Goal: Task Accomplishment & Management: Complete application form

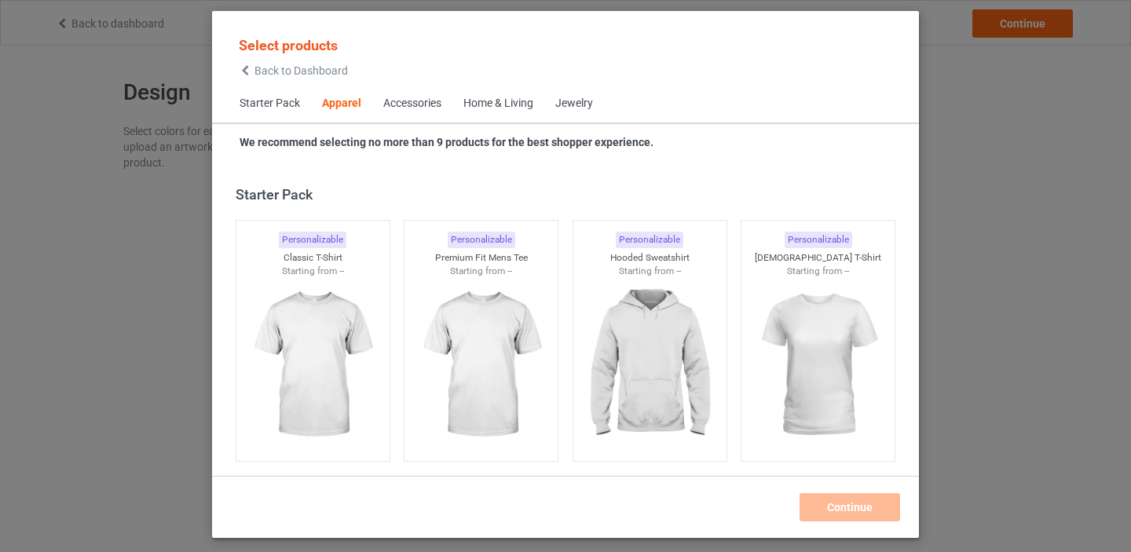
scroll to position [585, 0]
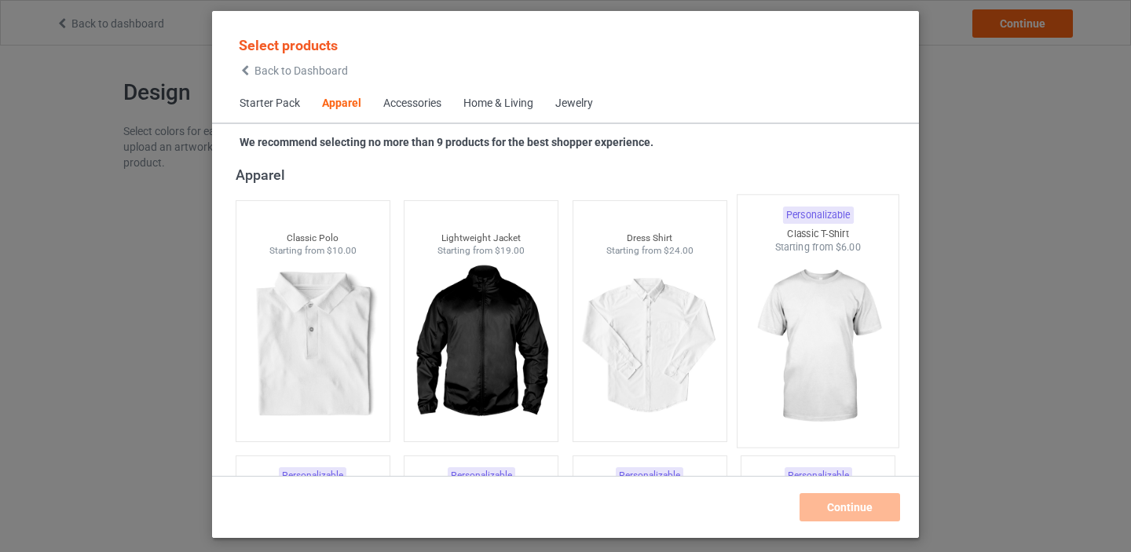
click at [827, 344] on img at bounding box center [819, 346] width 148 height 185
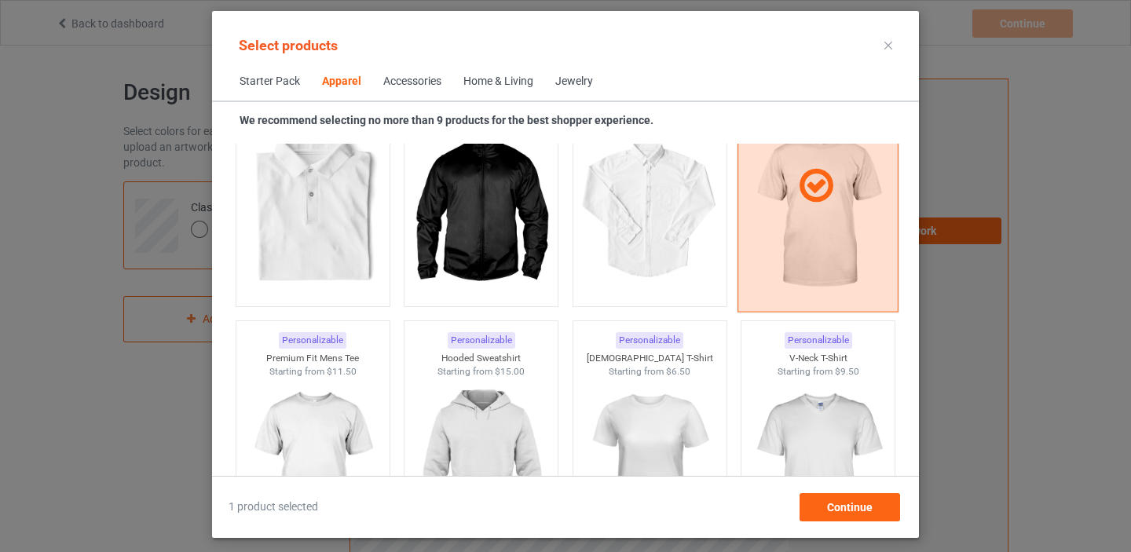
scroll to position [777, 0]
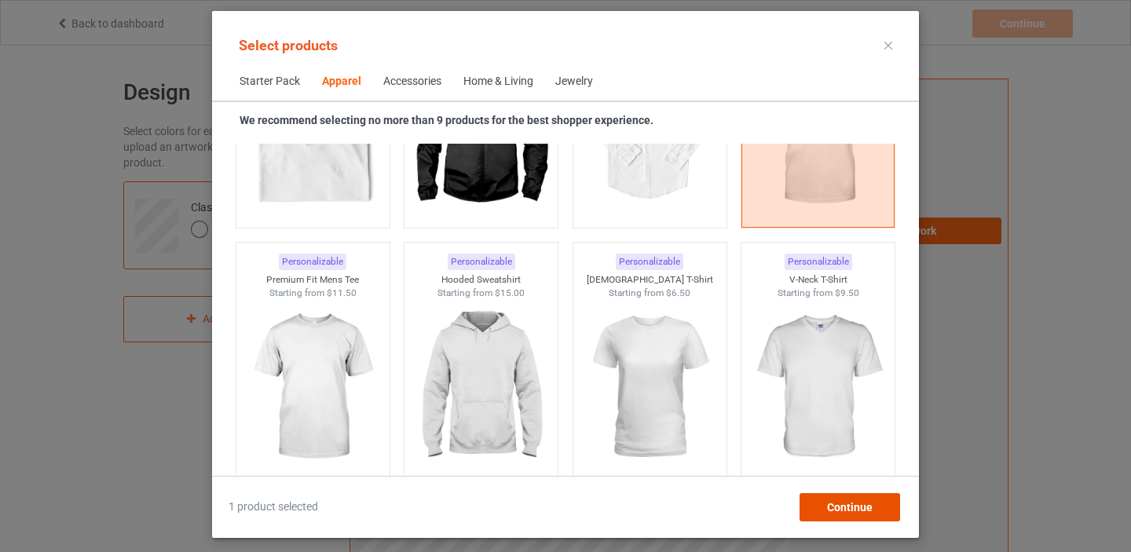
click at [848, 508] on span "Continue" at bounding box center [850, 507] width 46 height 13
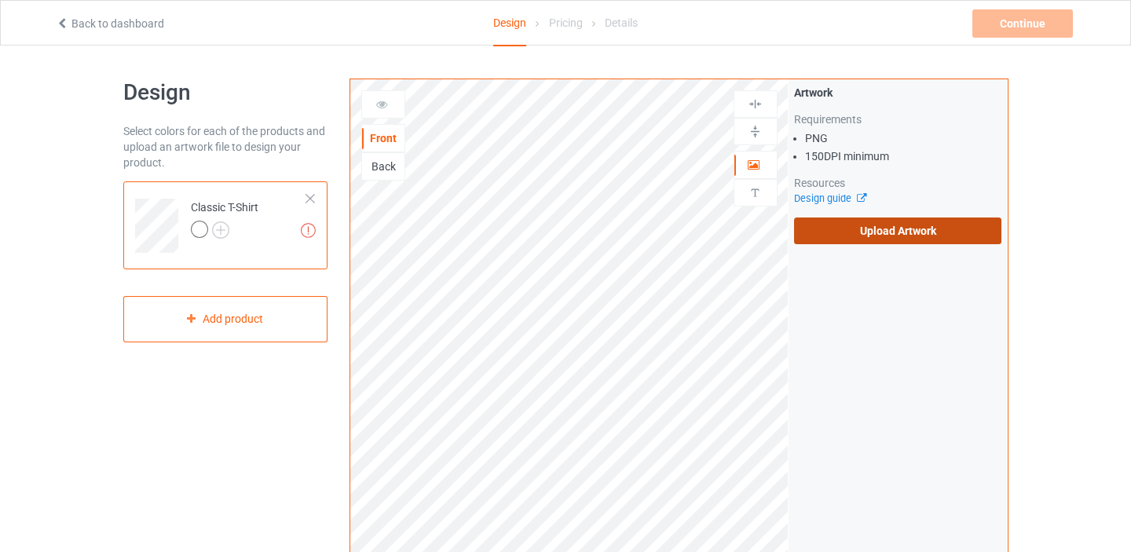
click at [913, 243] on label "Upload Artwork" at bounding box center [898, 231] width 208 height 27
click at [0, 0] on input "Upload Artwork" at bounding box center [0, 0] width 0 height 0
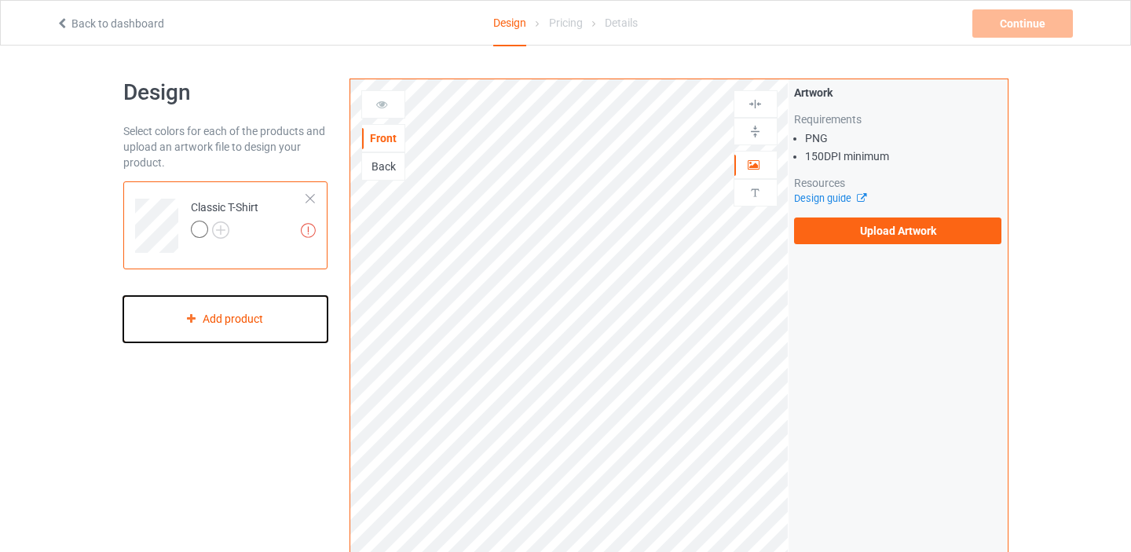
click at [241, 318] on div "Add product" at bounding box center [225, 319] width 205 height 46
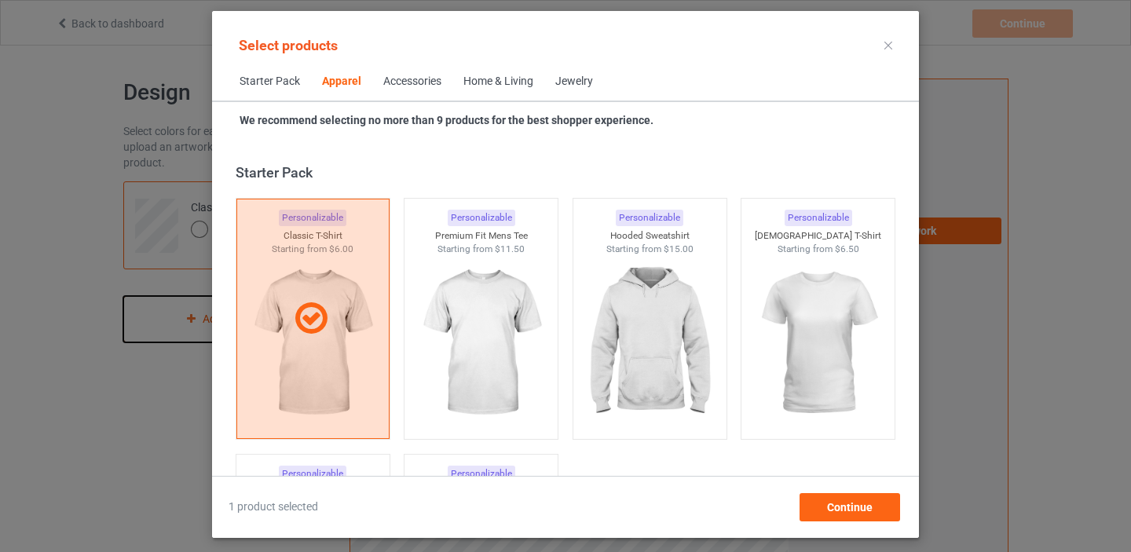
scroll to position [585, 0]
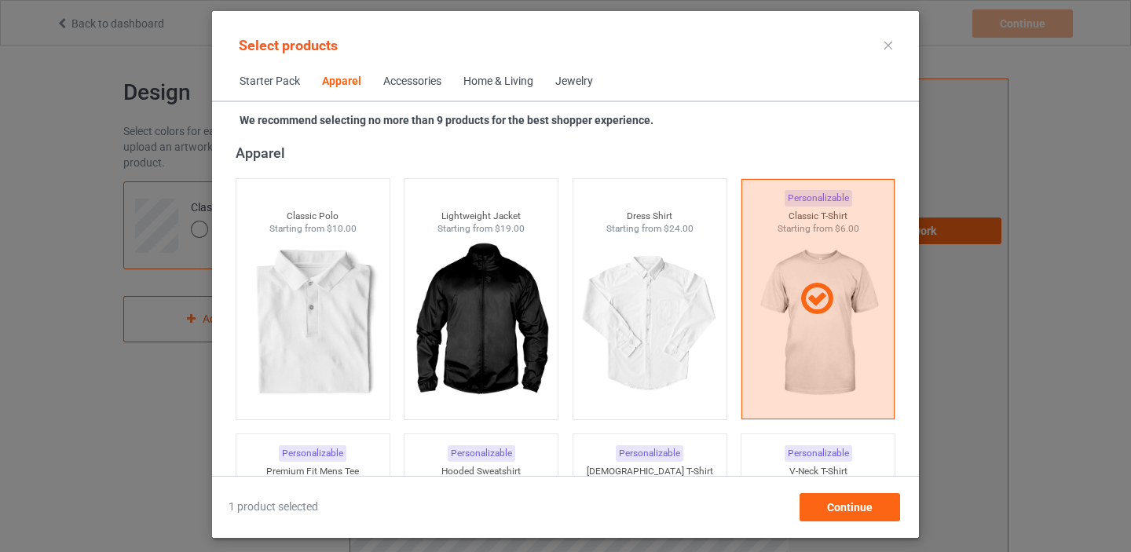
click at [893, 46] on div at bounding box center [888, 45] width 28 height 25
click at [890, 46] on icon at bounding box center [888, 46] width 8 height 8
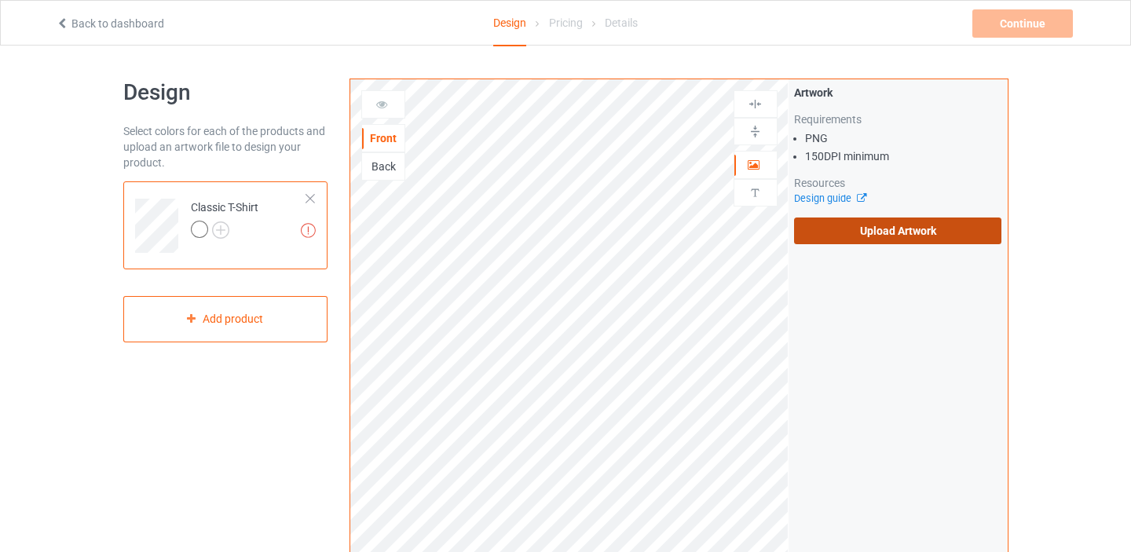
click at [882, 225] on label "Upload Artwork" at bounding box center [898, 231] width 208 height 27
click at [0, 0] on input "Upload Artwork" at bounding box center [0, 0] width 0 height 0
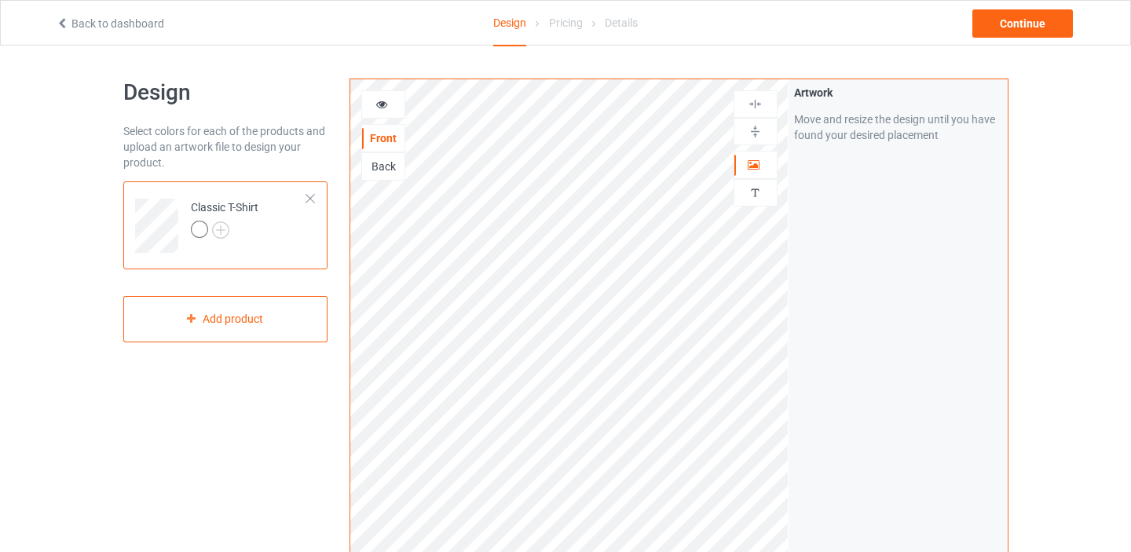
click at [864, 258] on div "Artwork Move and resize the design until you have found your desired placement" at bounding box center [898, 377] width 219 height 597
click at [1009, 37] on div "Continue" at bounding box center [1022, 23] width 101 height 28
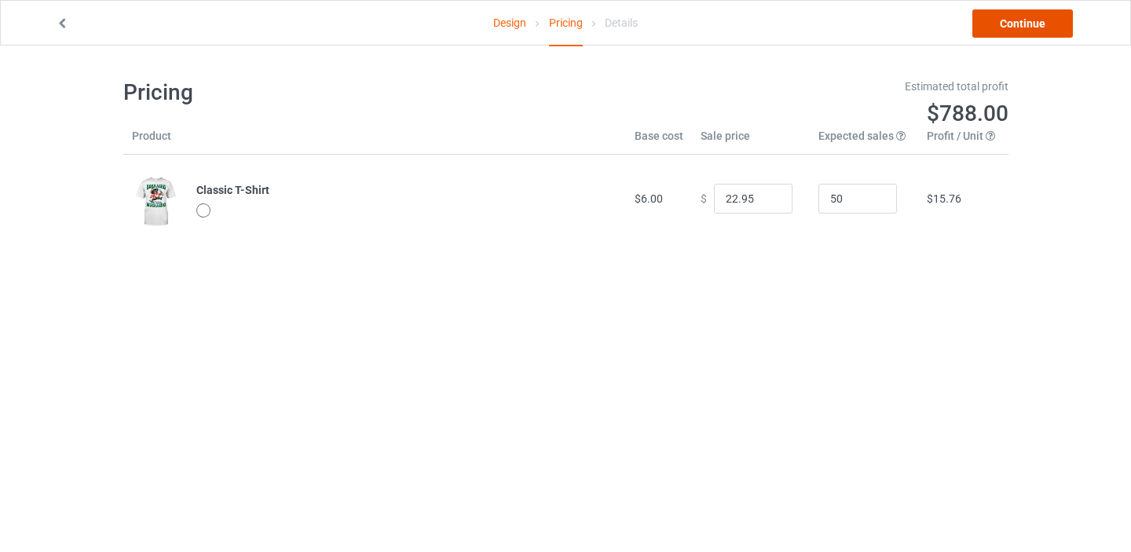
click at [1026, 29] on link "Continue" at bounding box center [1022, 23] width 101 height 28
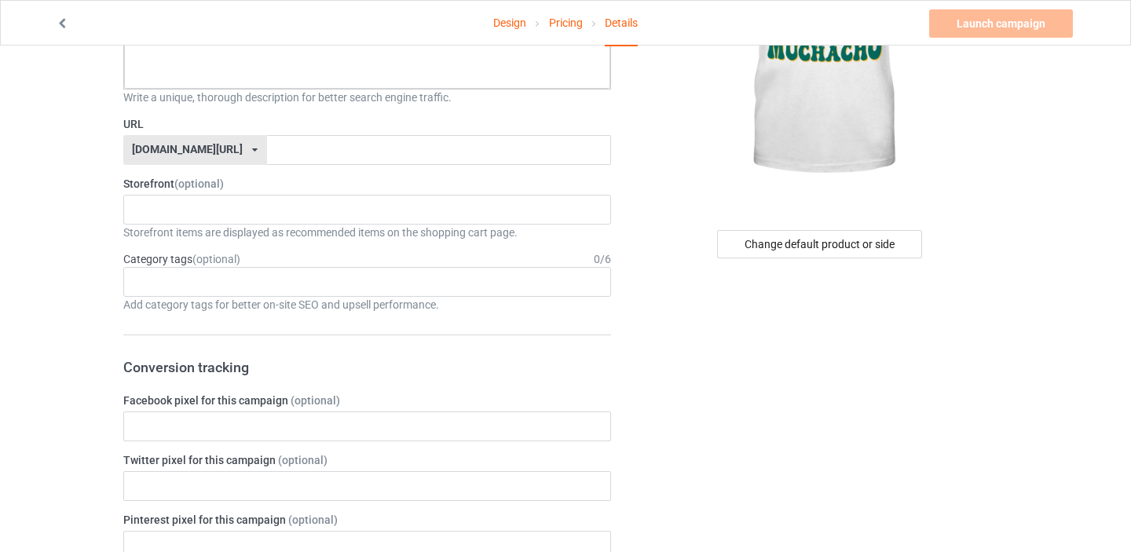
scroll to position [184, 0]
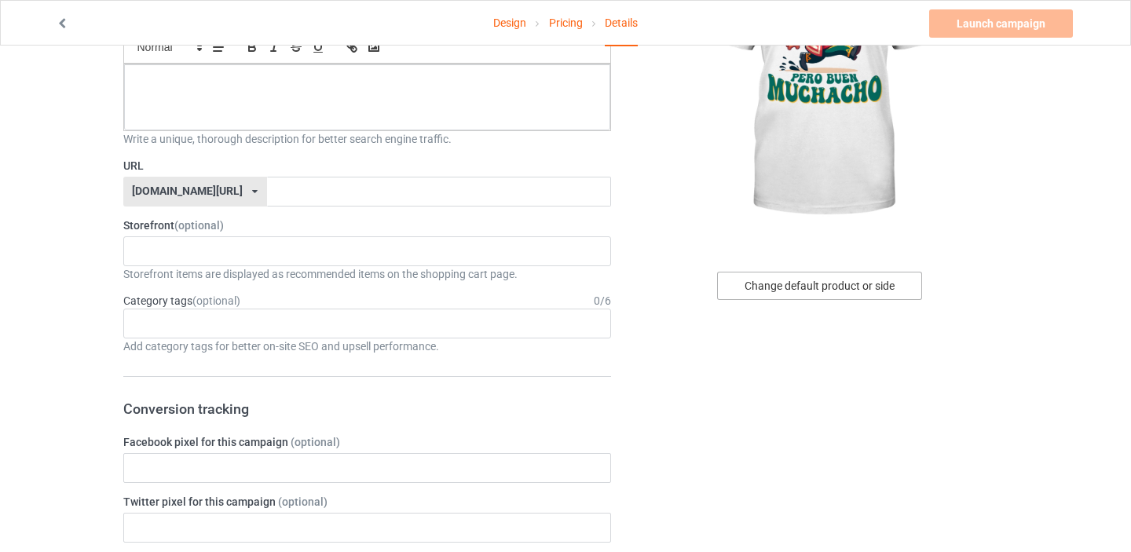
click at [800, 286] on div "Change default product or side" at bounding box center [819, 286] width 205 height 28
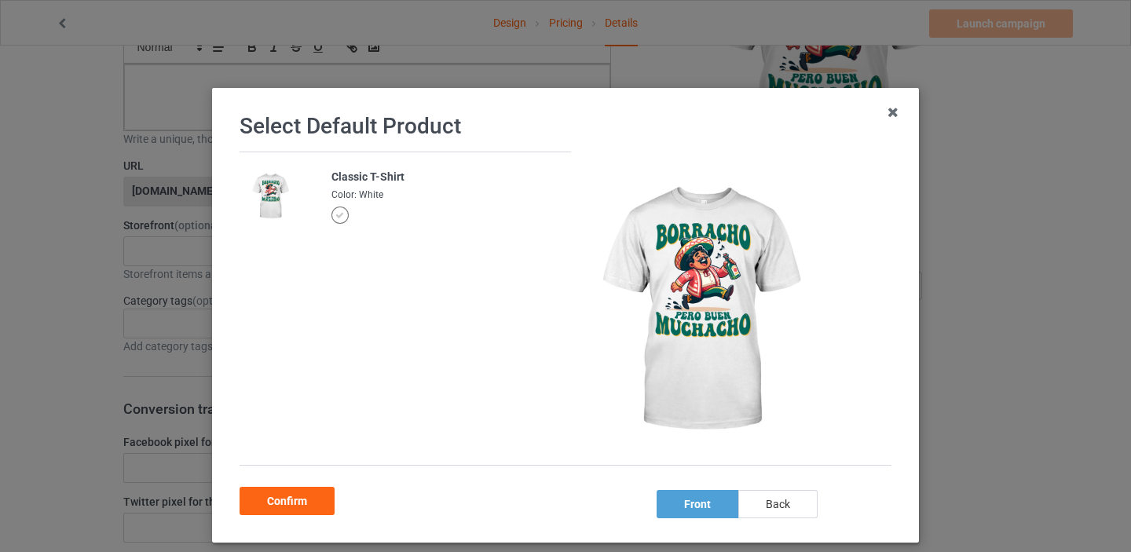
click at [778, 507] on div "back" at bounding box center [777, 504] width 79 height 28
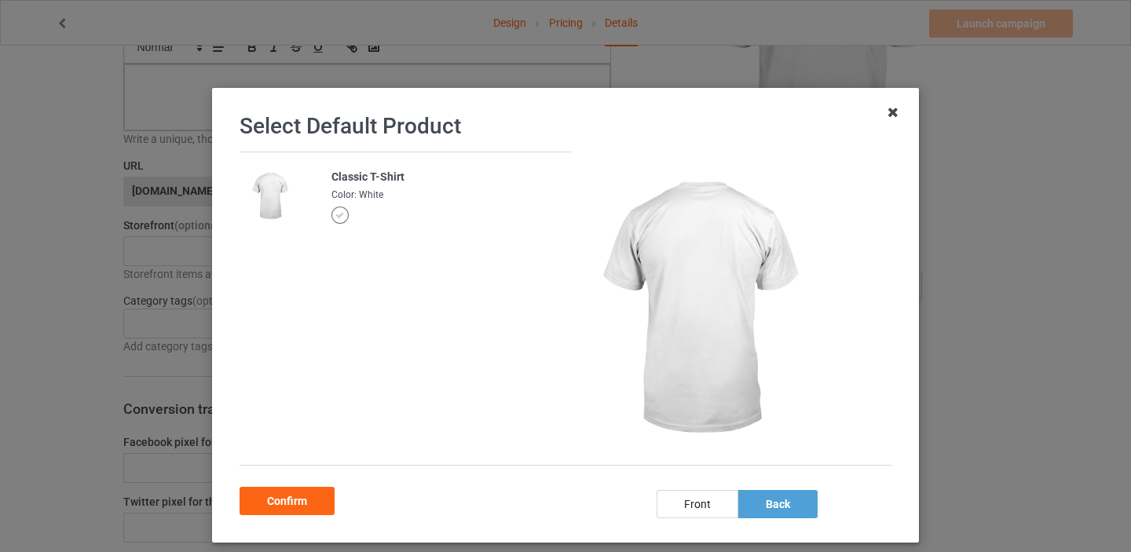
click at [890, 113] on icon at bounding box center [892, 112] width 25 height 25
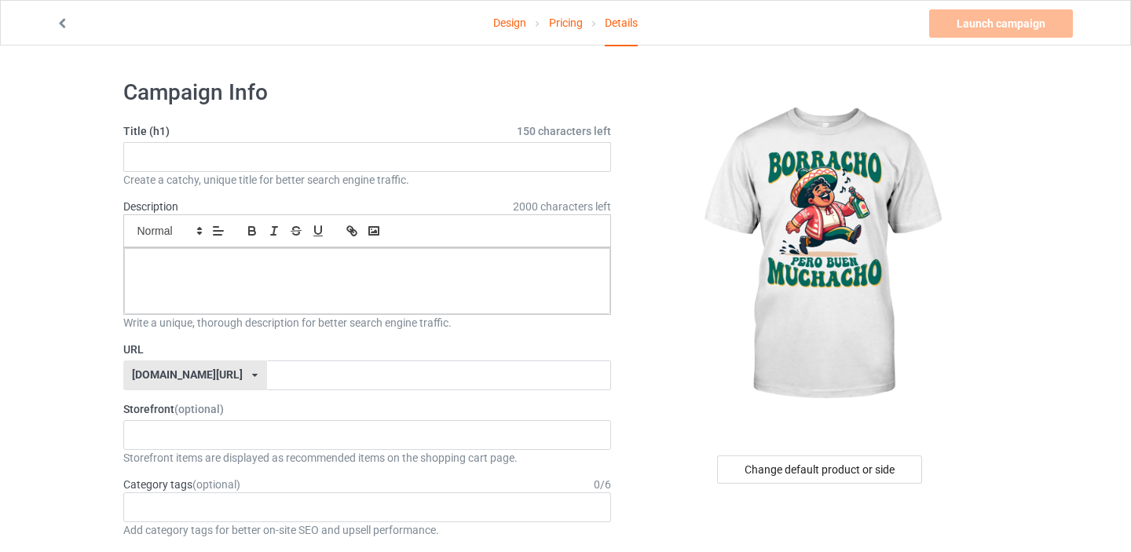
click at [570, 27] on link "Pricing" at bounding box center [566, 23] width 34 height 44
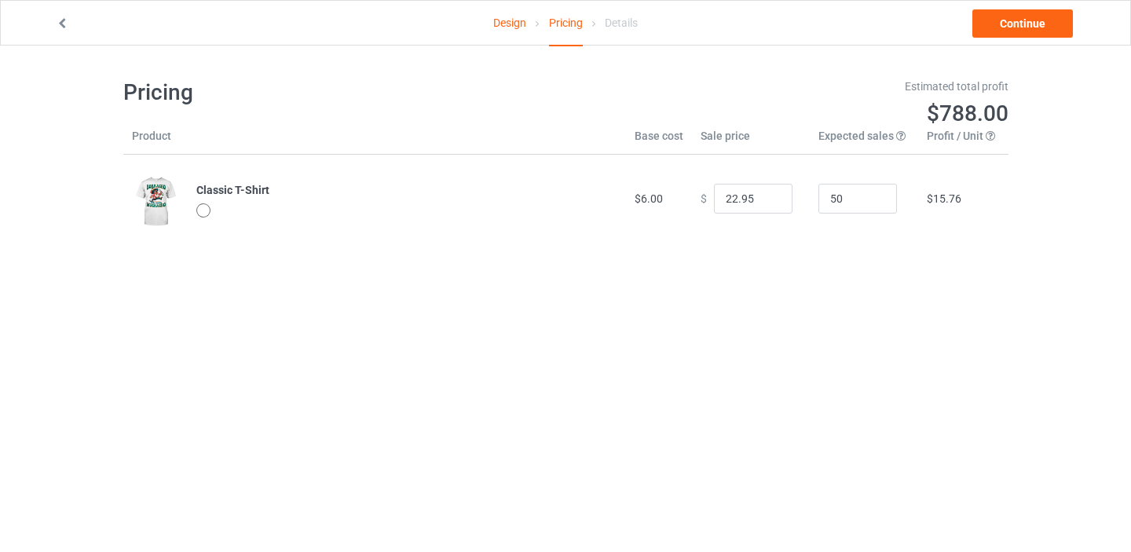
click at [232, 189] on b "Classic T-Shirt" at bounding box center [232, 190] width 73 height 13
click at [1020, 12] on link "Continue" at bounding box center [1022, 23] width 101 height 28
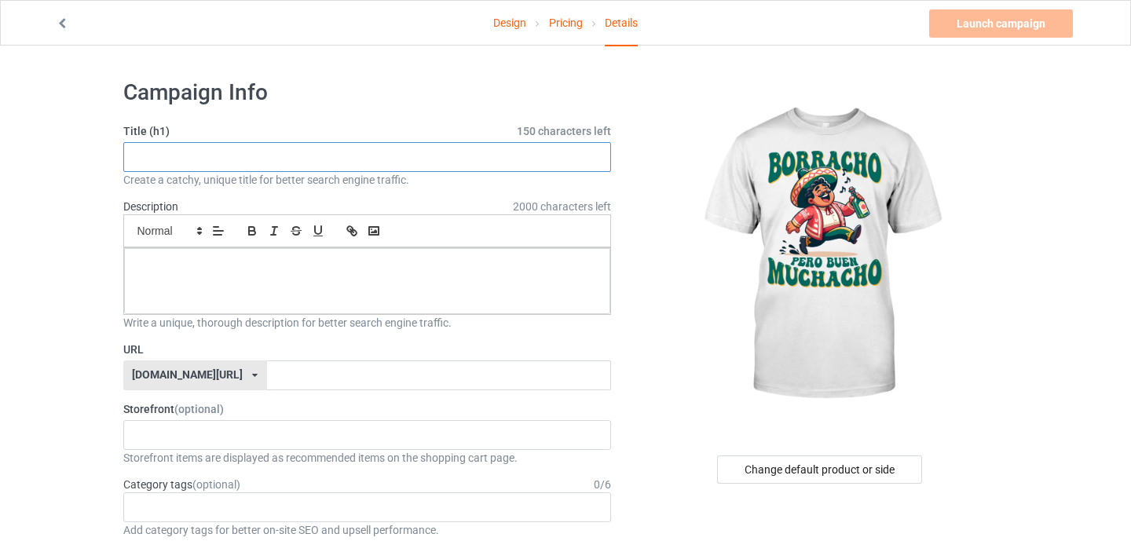
click at [323, 144] on input "text" at bounding box center [367, 157] width 489 height 30
type input "sadsadsa"
click at [250, 297] on div at bounding box center [367, 281] width 487 height 66
click at [268, 385] on input "text" at bounding box center [439, 375] width 344 height 30
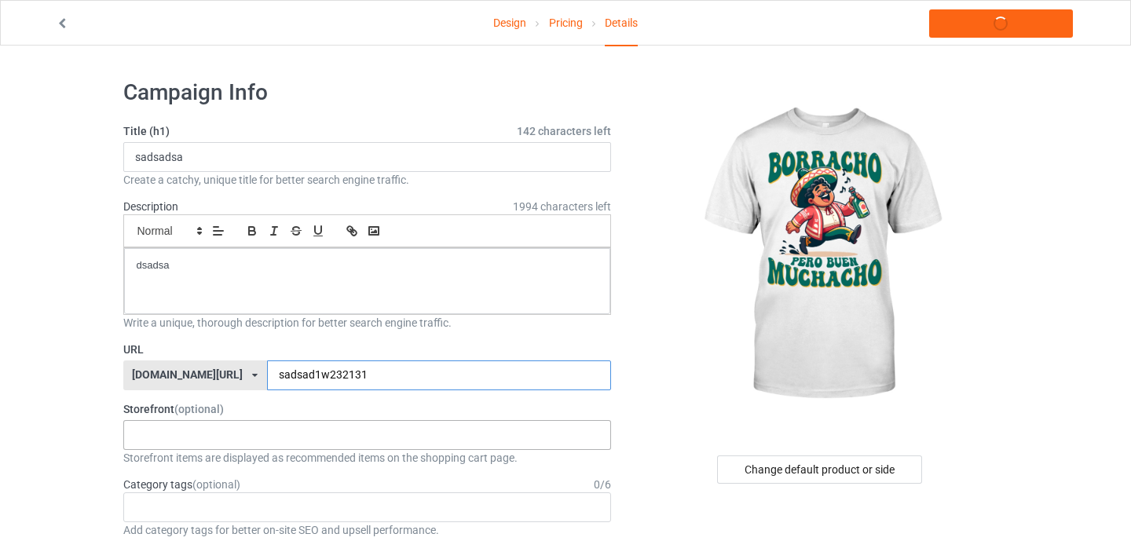
type input "sadsad1w232131"
click at [236, 443] on div "Mexico Live Tee Test Face mask 68c38fca08350e00309af045 6155924ef84e420ac744a44…" at bounding box center [367, 435] width 489 height 30
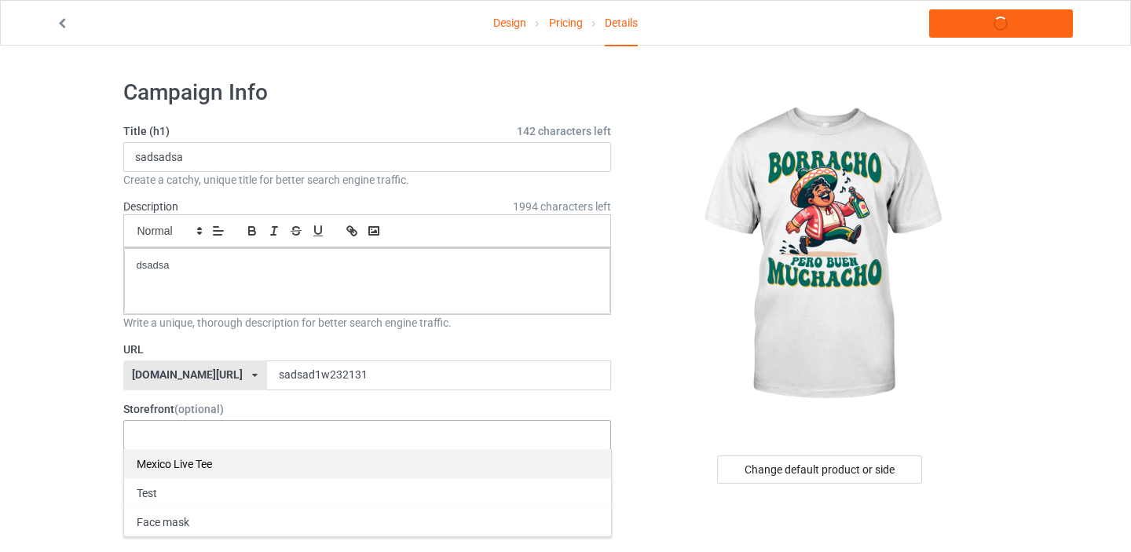
click at [228, 473] on div "Mexico Live Tee" at bounding box center [367, 463] width 487 height 29
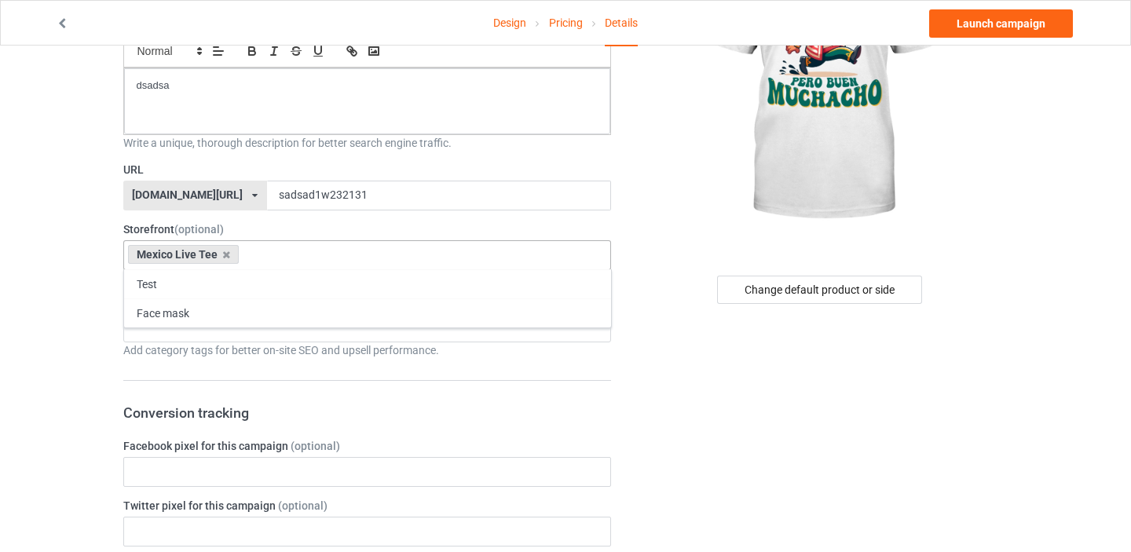
scroll to position [183, 0]
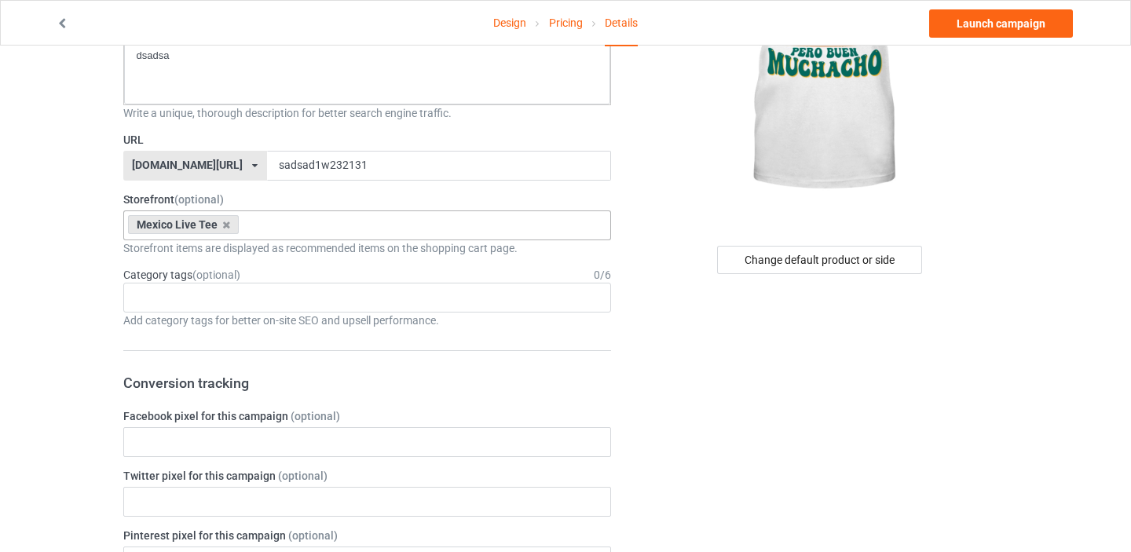
scroll to position [206, 0]
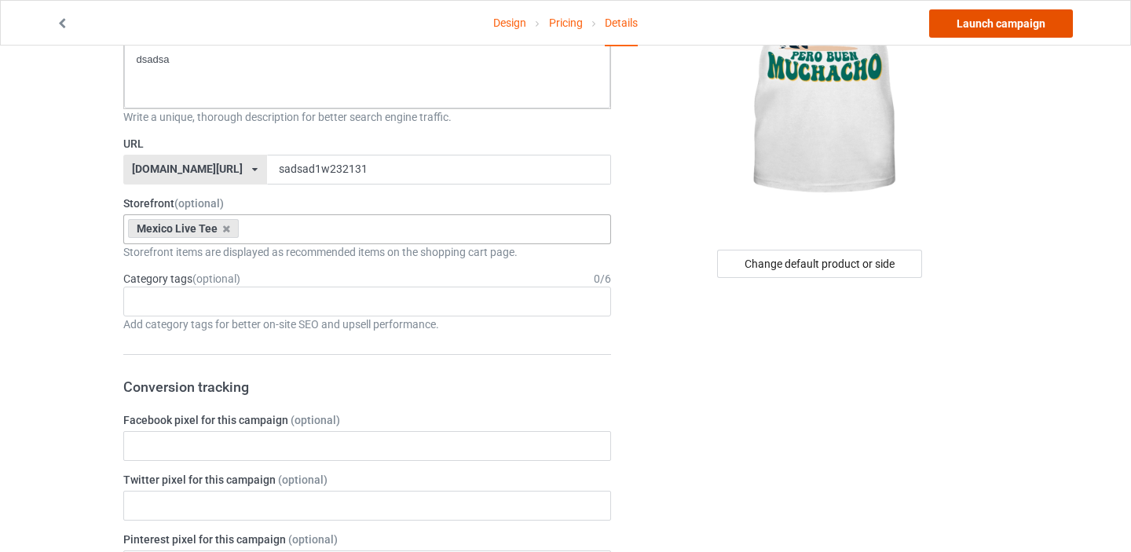
click at [1006, 16] on link "Launch campaign" at bounding box center [1001, 23] width 144 height 28
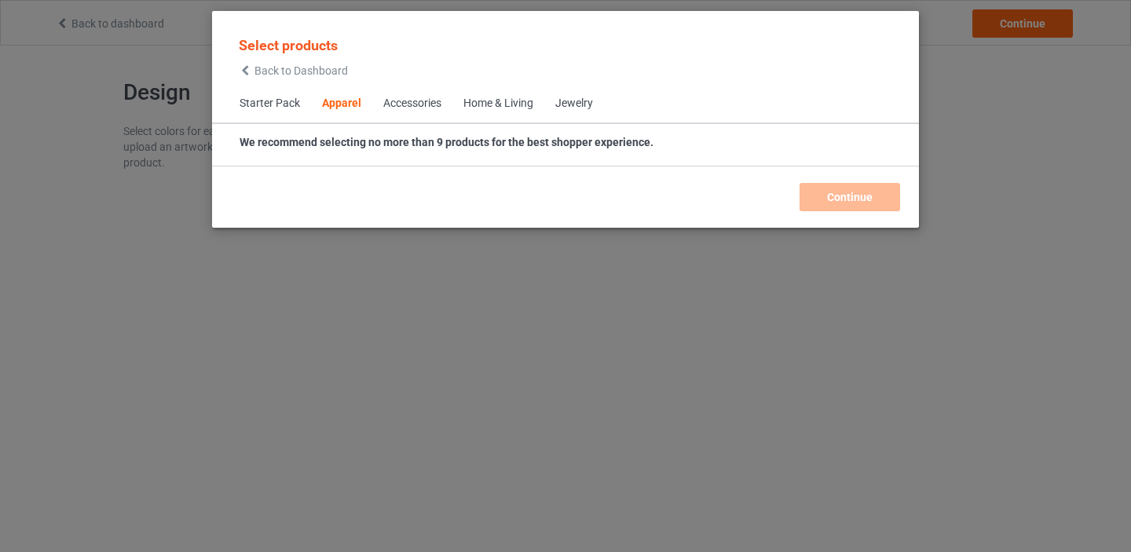
click at [1008, 164] on div "Select products Back to Dashboard Starter Pack Apparel Accessories Home & Livin…" at bounding box center [565, 276] width 1131 height 552
click at [259, 68] on span "Back to Dashboard" at bounding box center [300, 70] width 93 height 13
